Goal: Find specific page/section: Find specific page/section

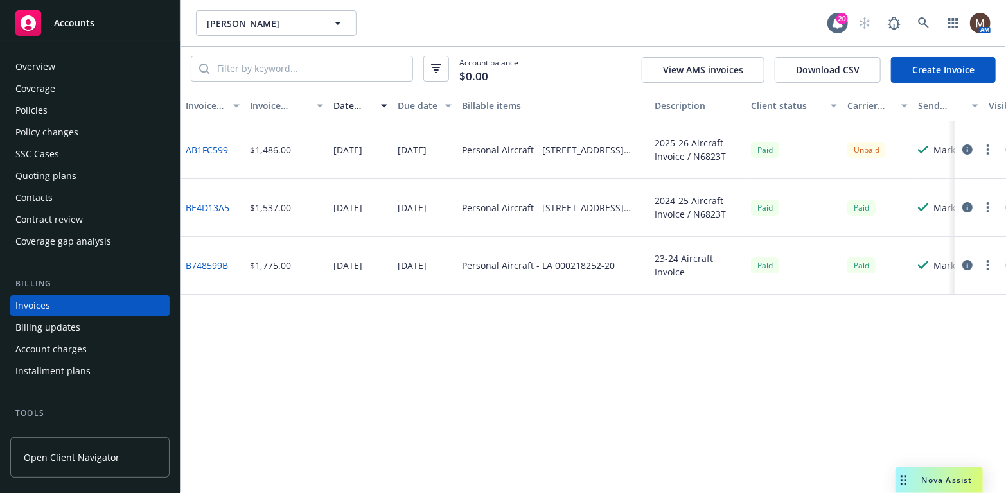
scroll to position [38, 0]
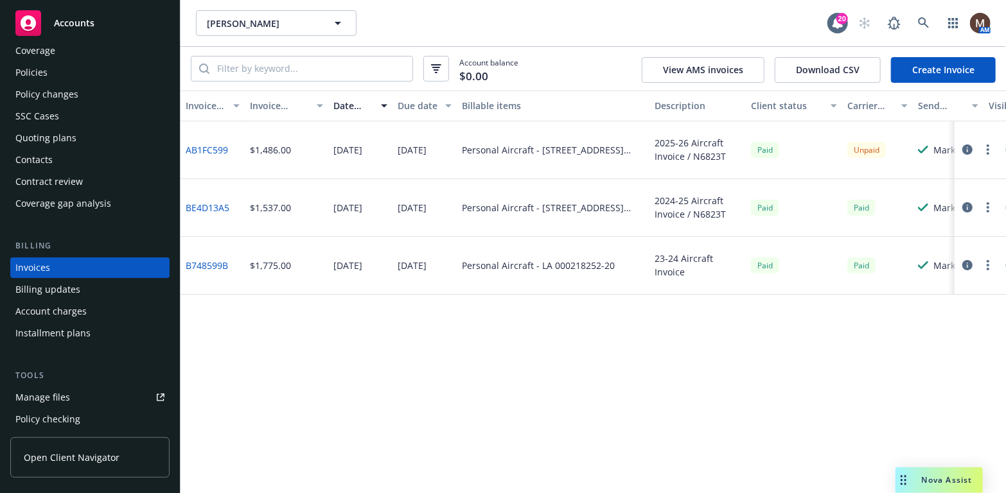
click at [35, 70] on div "Policies" at bounding box center [31, 72] width 32 height 21
